Goal: Find specific page/section: Find specific page/section

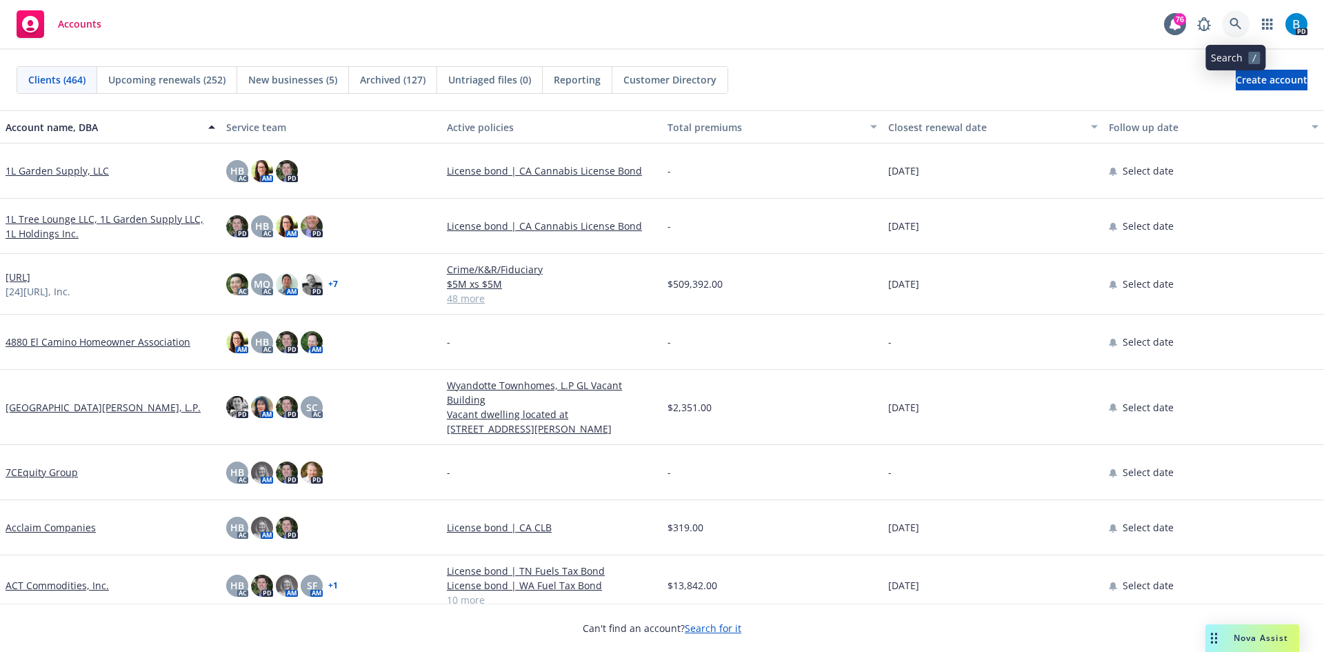
click at [1234, 26] on icon at bounding box center [1236, 24] width 12 height 12
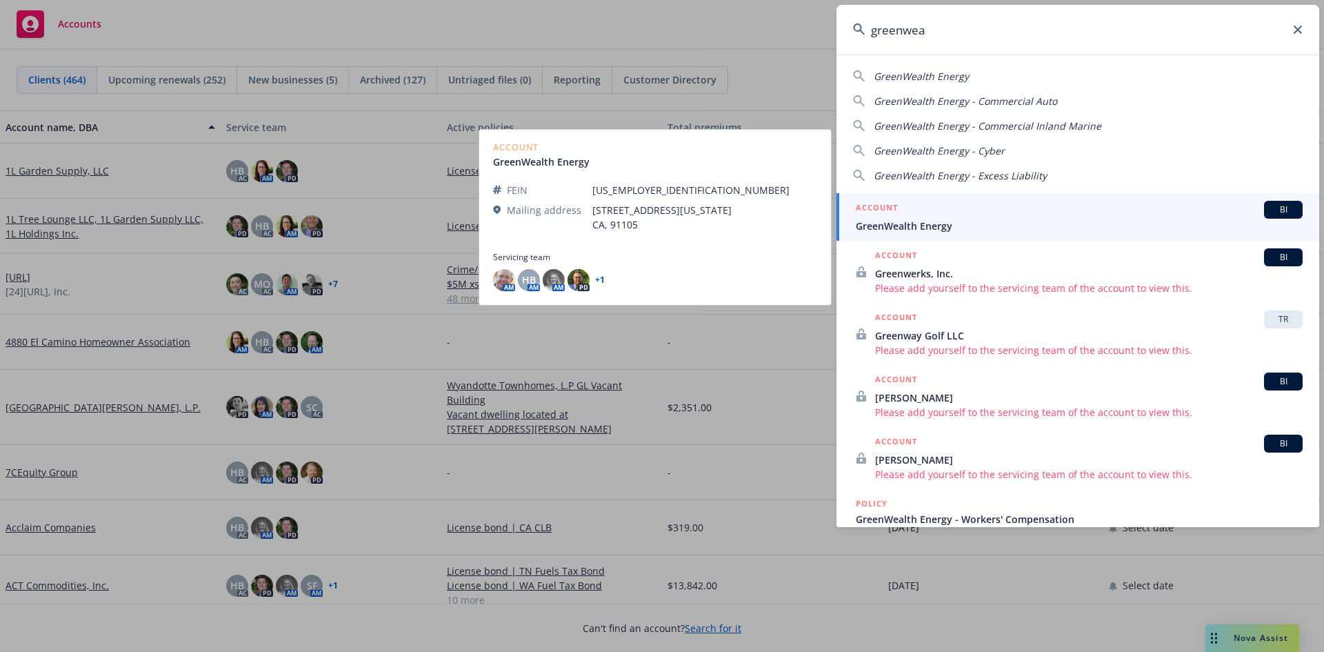
type input "greenwea"
click at [932, 222] on span "GreenWealth Energy" at bounding box center [1079, 226] width 447 height 14
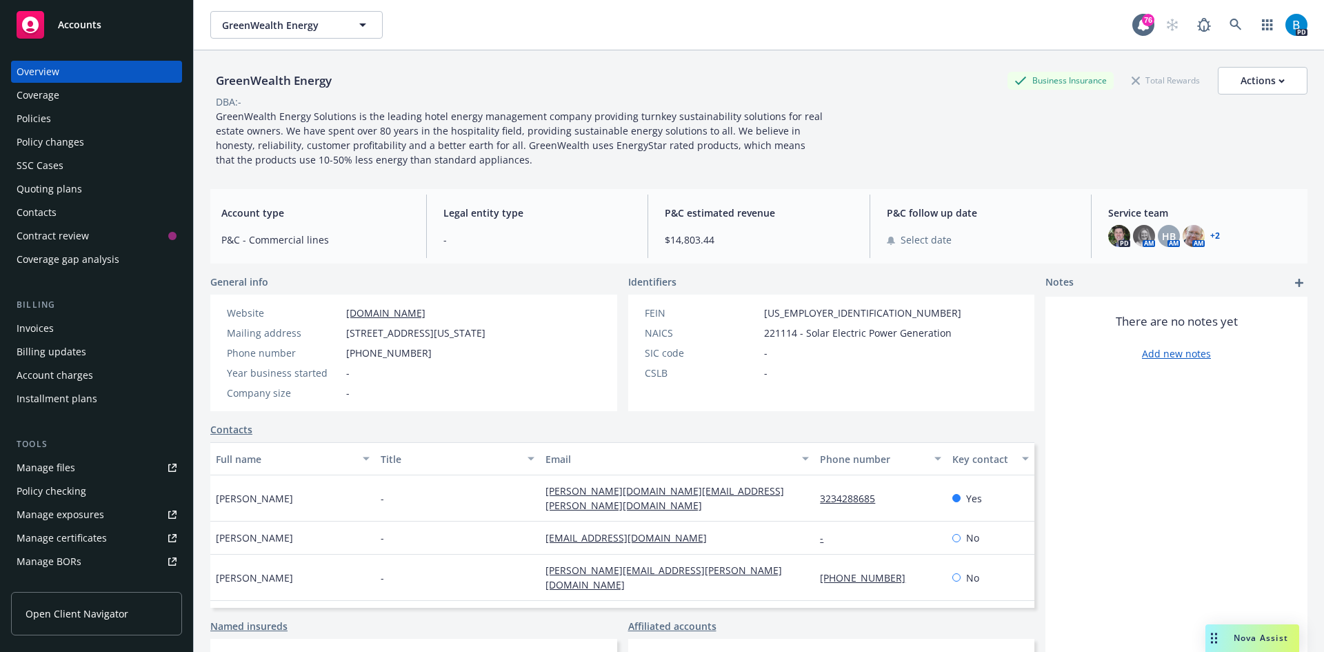
click at [1212, 234] on link "+ 2" at bounding box center [1215, 236] width 10 height 8
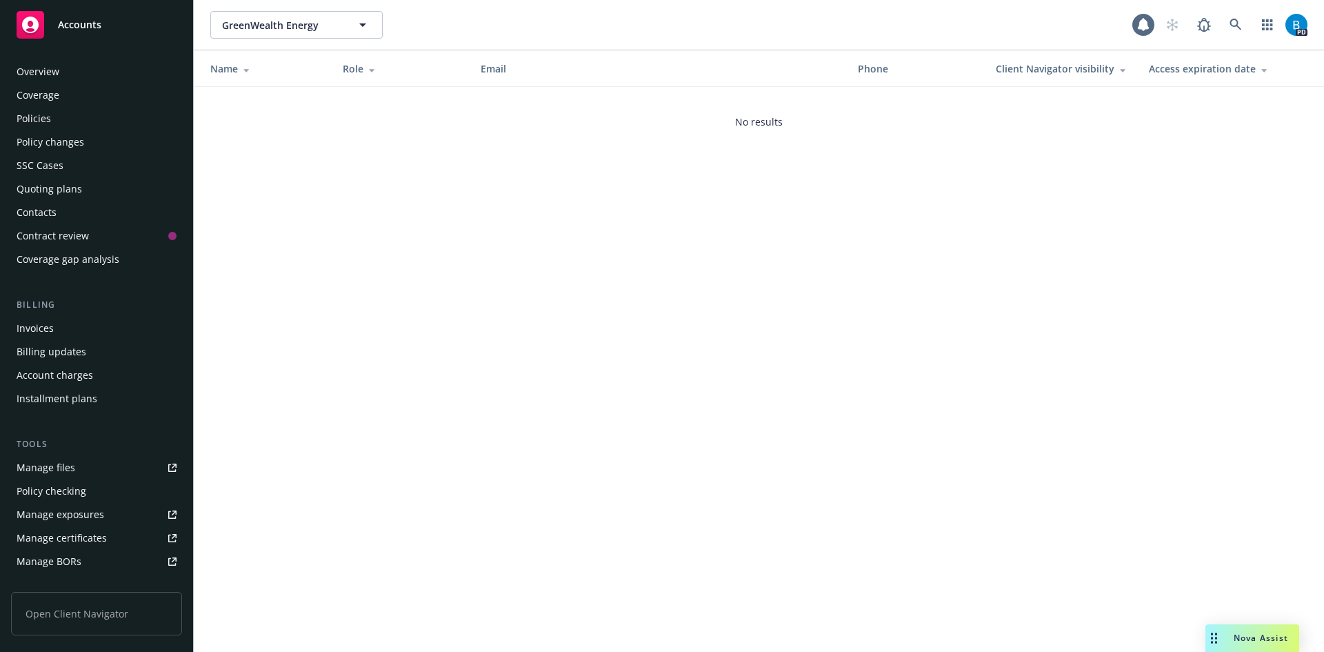
scroll to position [247, 0]
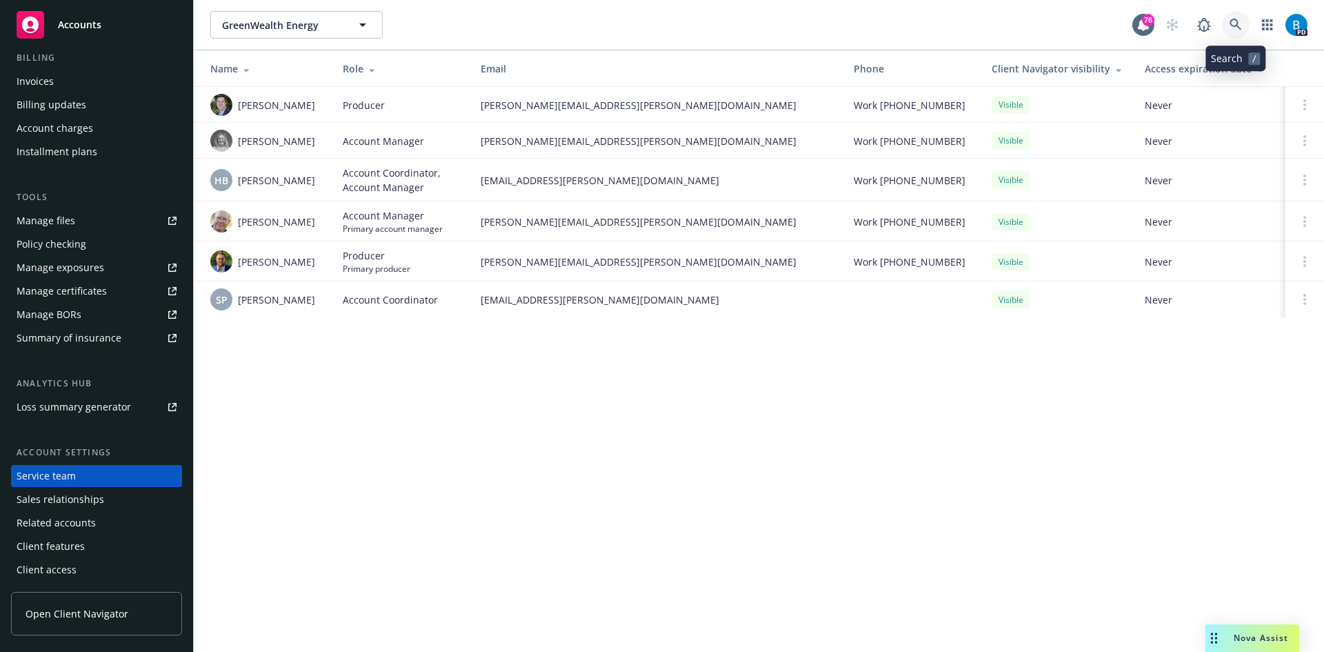
click at [1234, 22] on icon at bounding box center [1236, 25] width 12 height 12
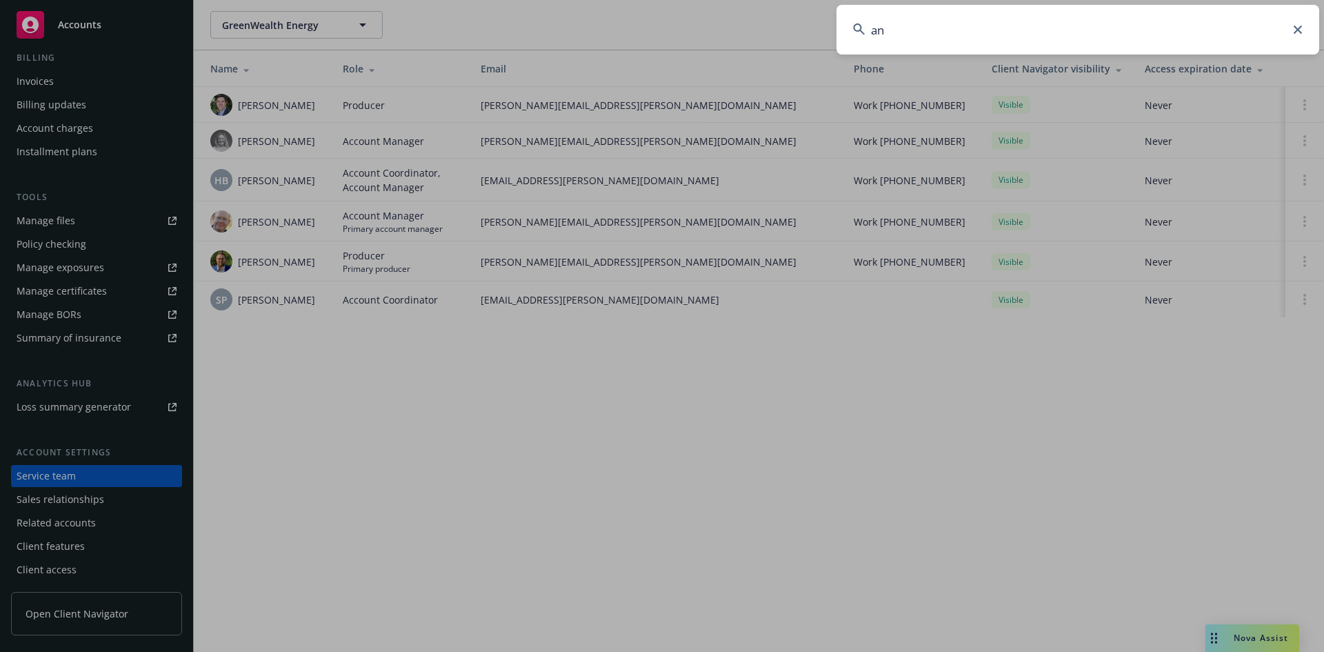
type input "a"
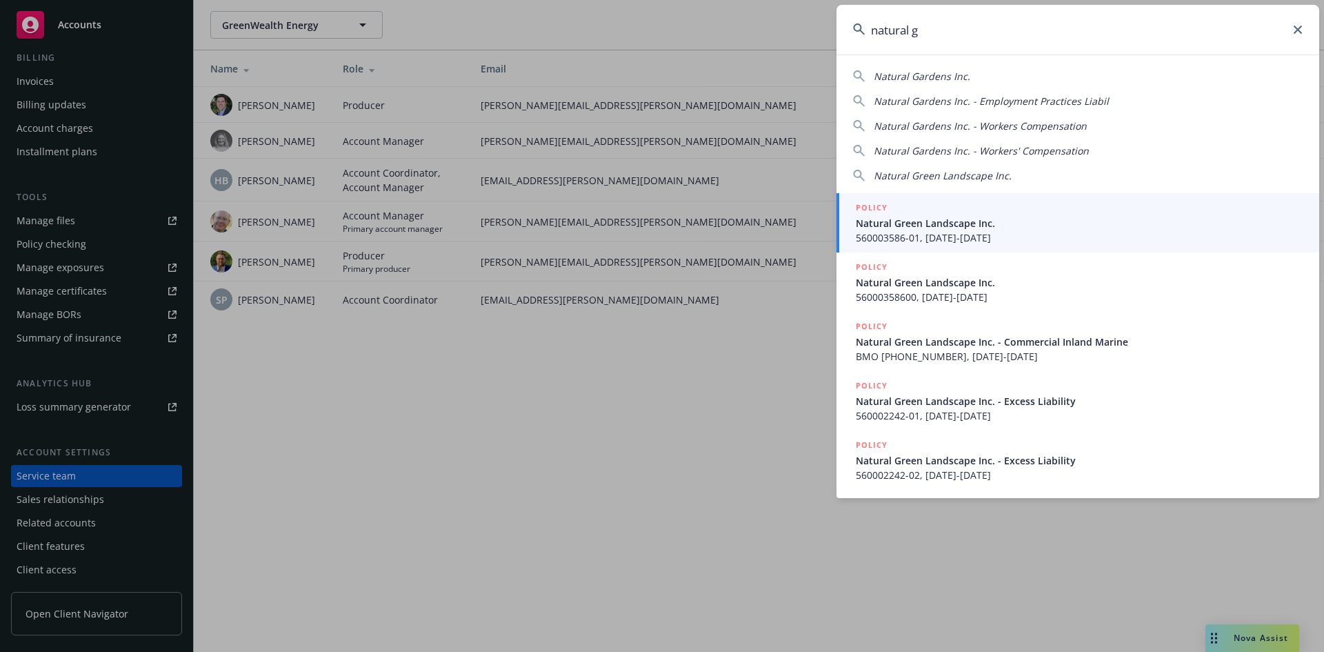
click at [921, 173] on span "Natural Green Landscape Inc." at bounding box center [943, 175] width 138 height 13
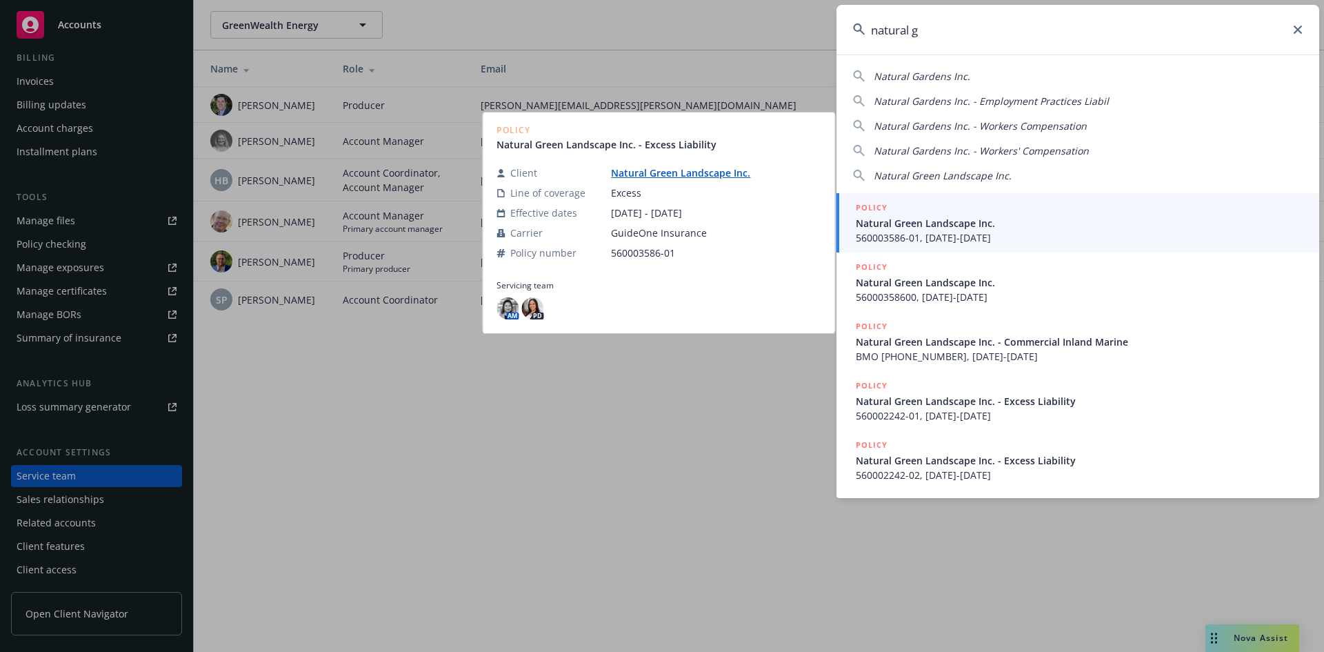
type input "Natural Green Landscape Inc."
